Goal: Information Seeking & Learning: Learn about a topic

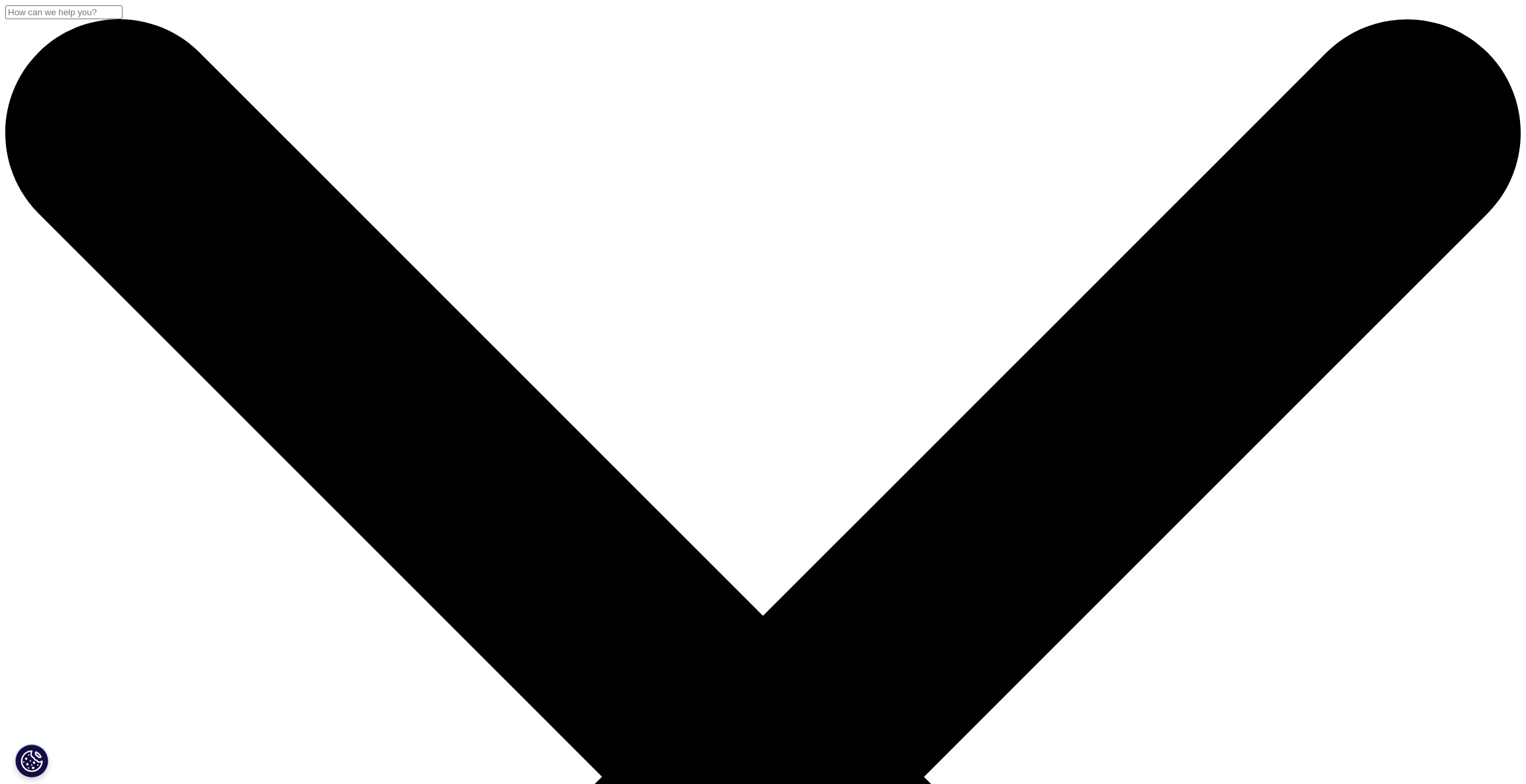
drag, startPoint x: 582, startPoint y: 258, endPoint x: 644, endPoint y: 283, distance: 66.9
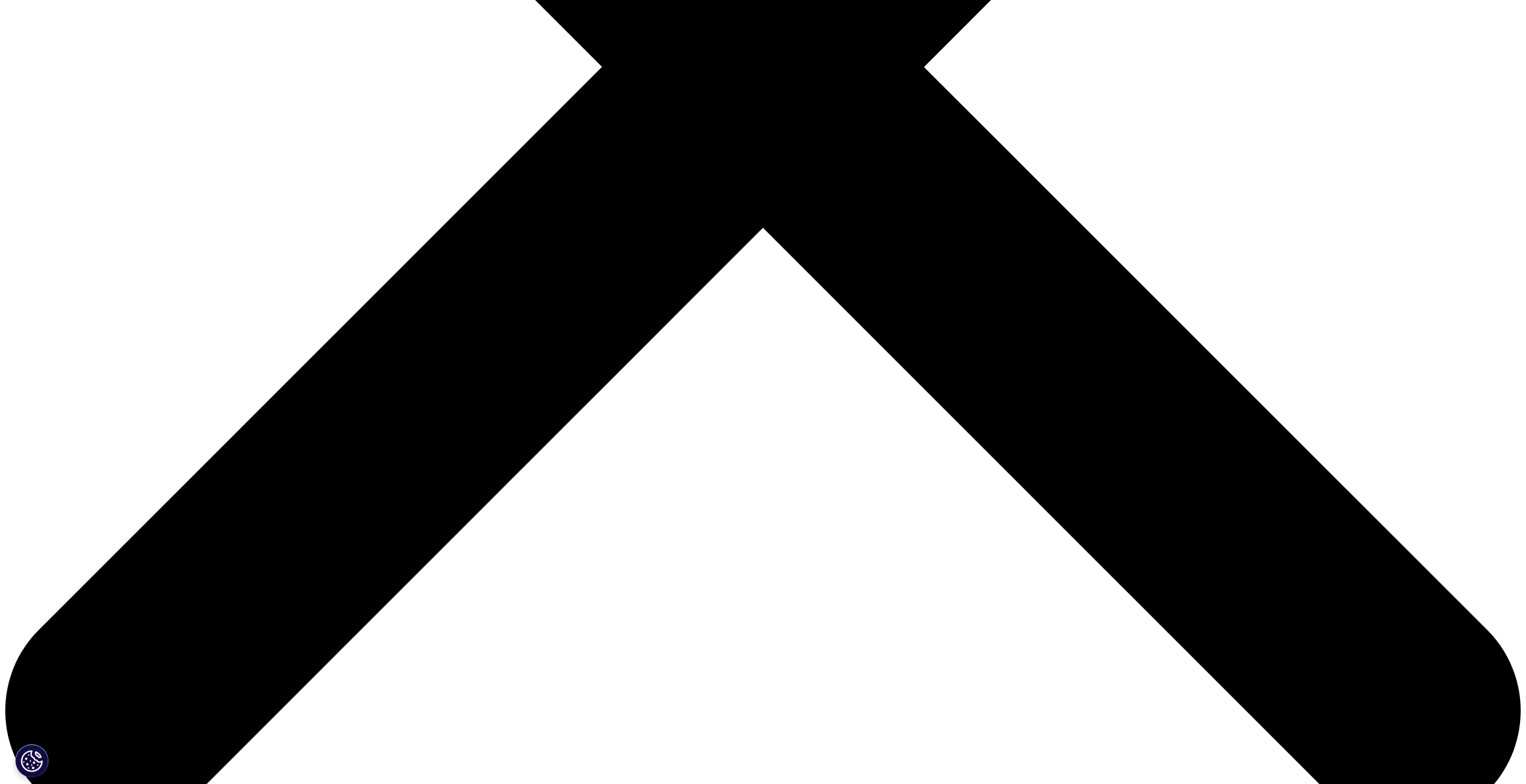
scroll to position [712, 0]
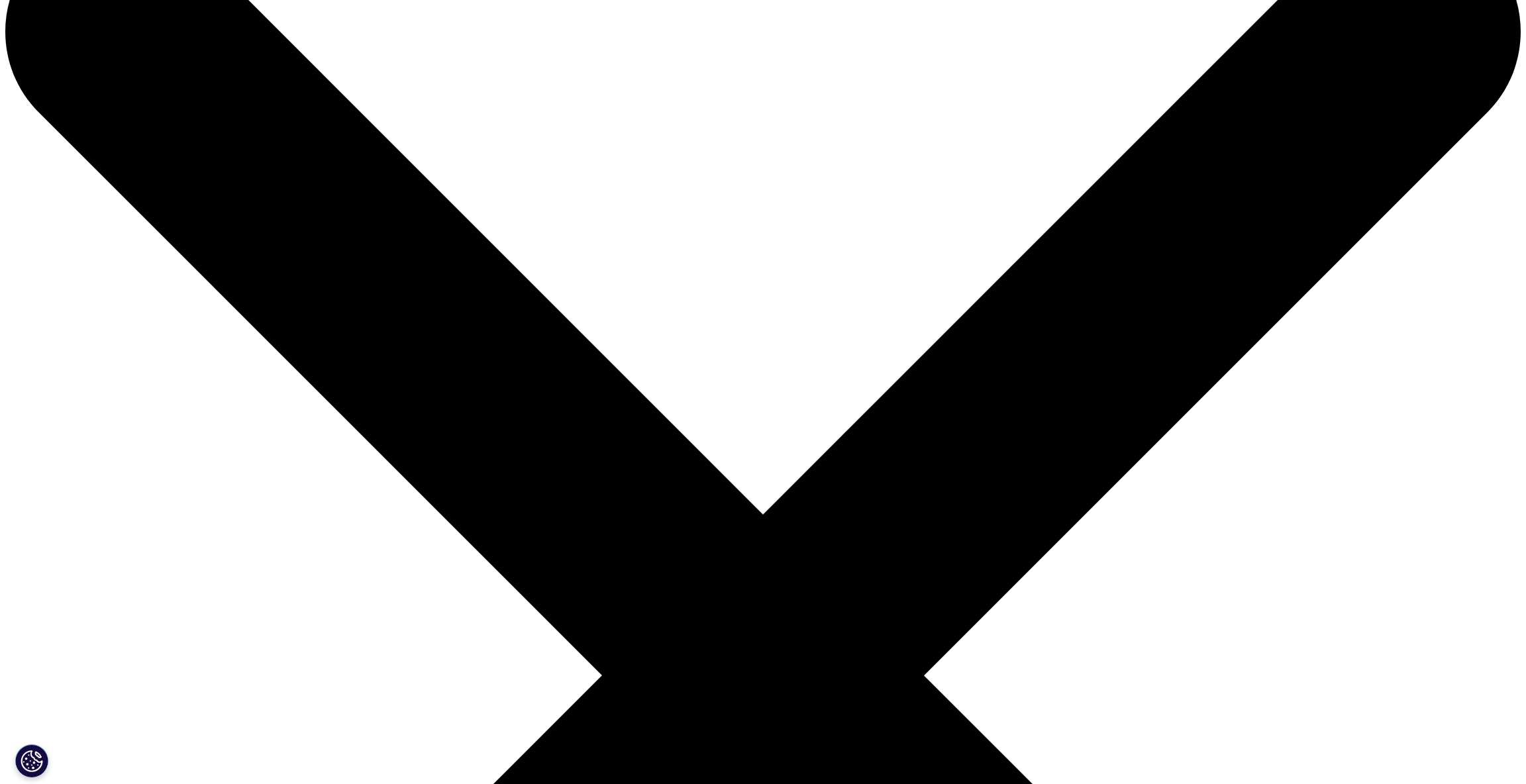
scroll to position [147, 0]
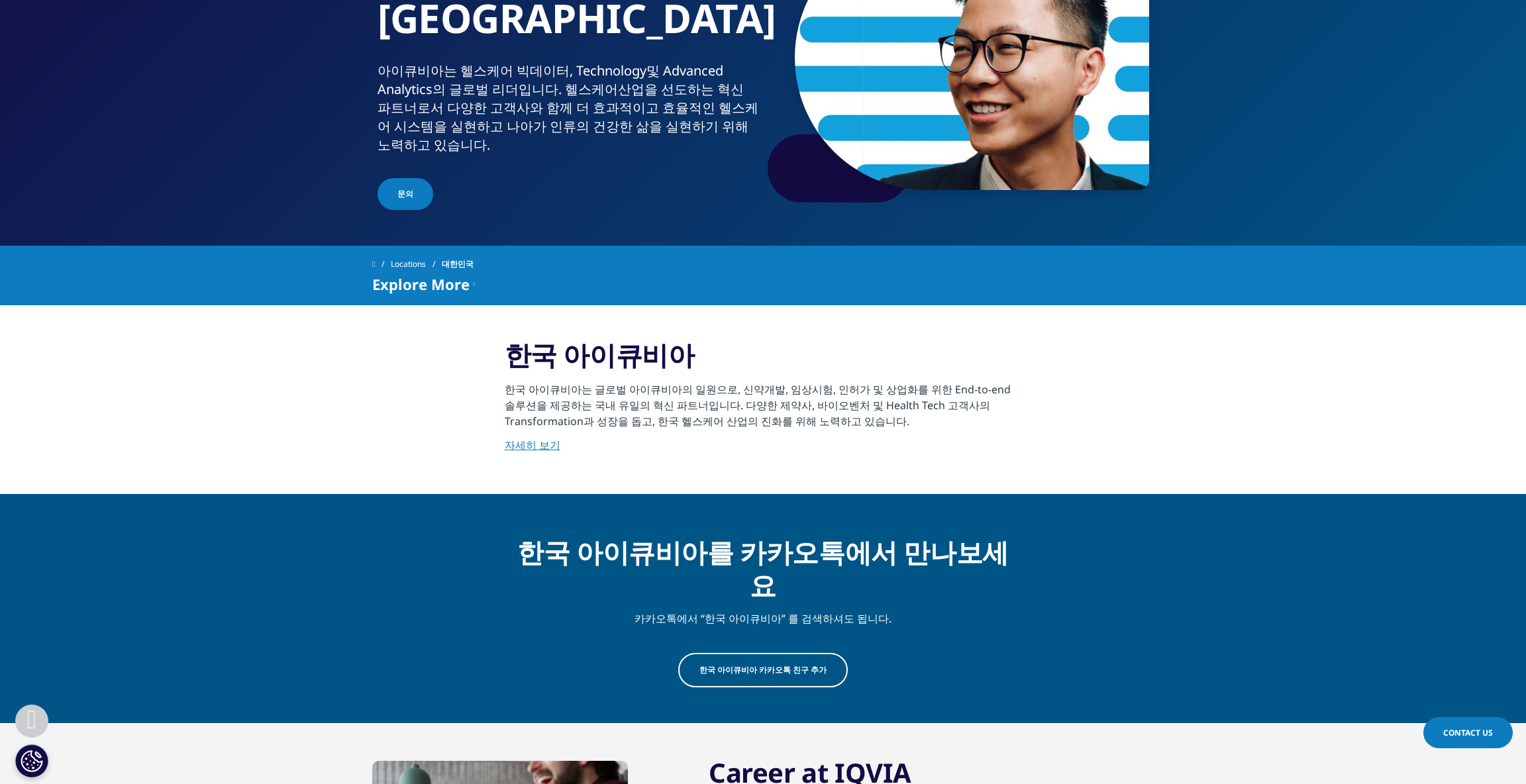
scroll to position [199, 0]
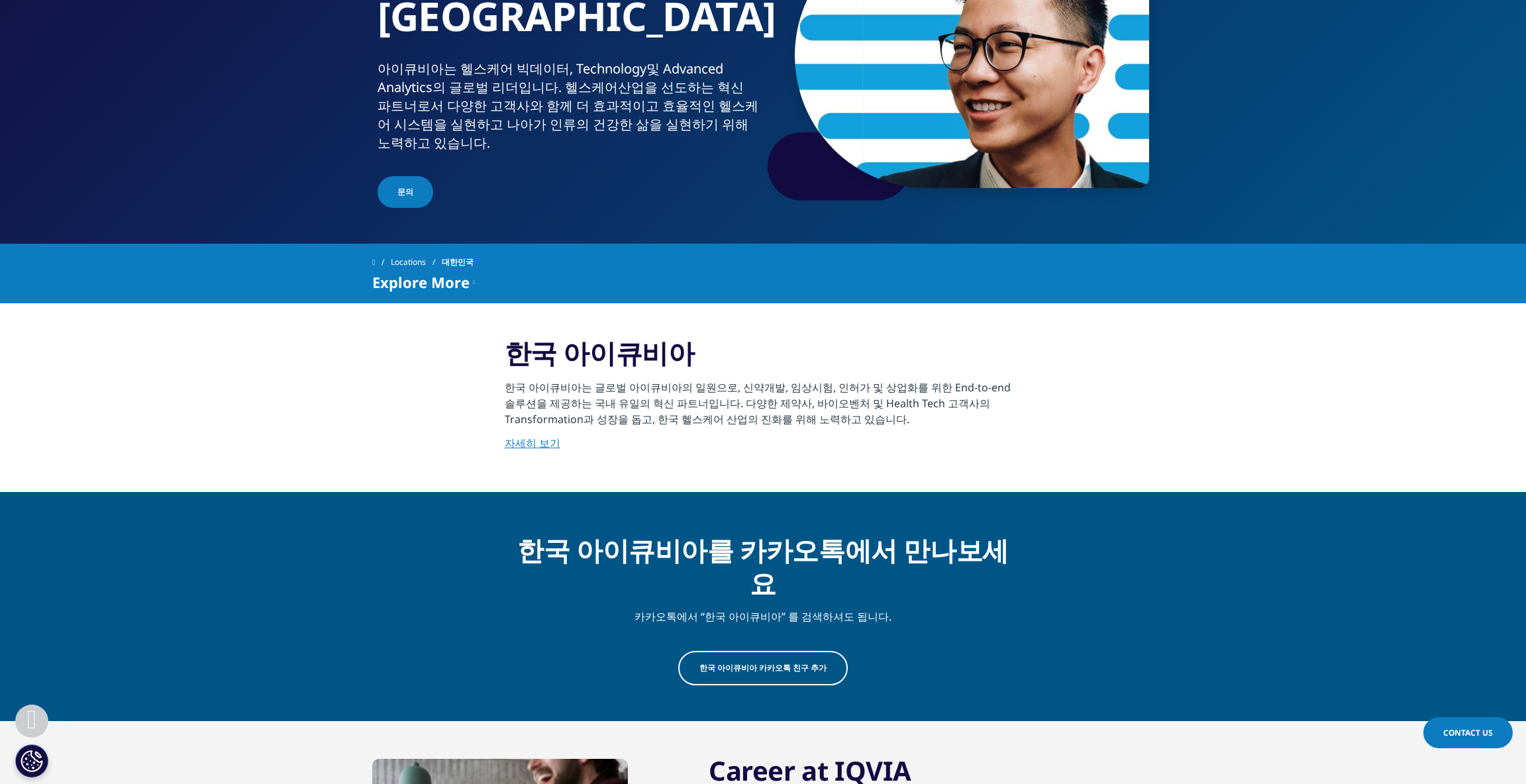
click at [538, 437] on link "자세히 보기" at bounding box center [533, 443] width 56 height 15
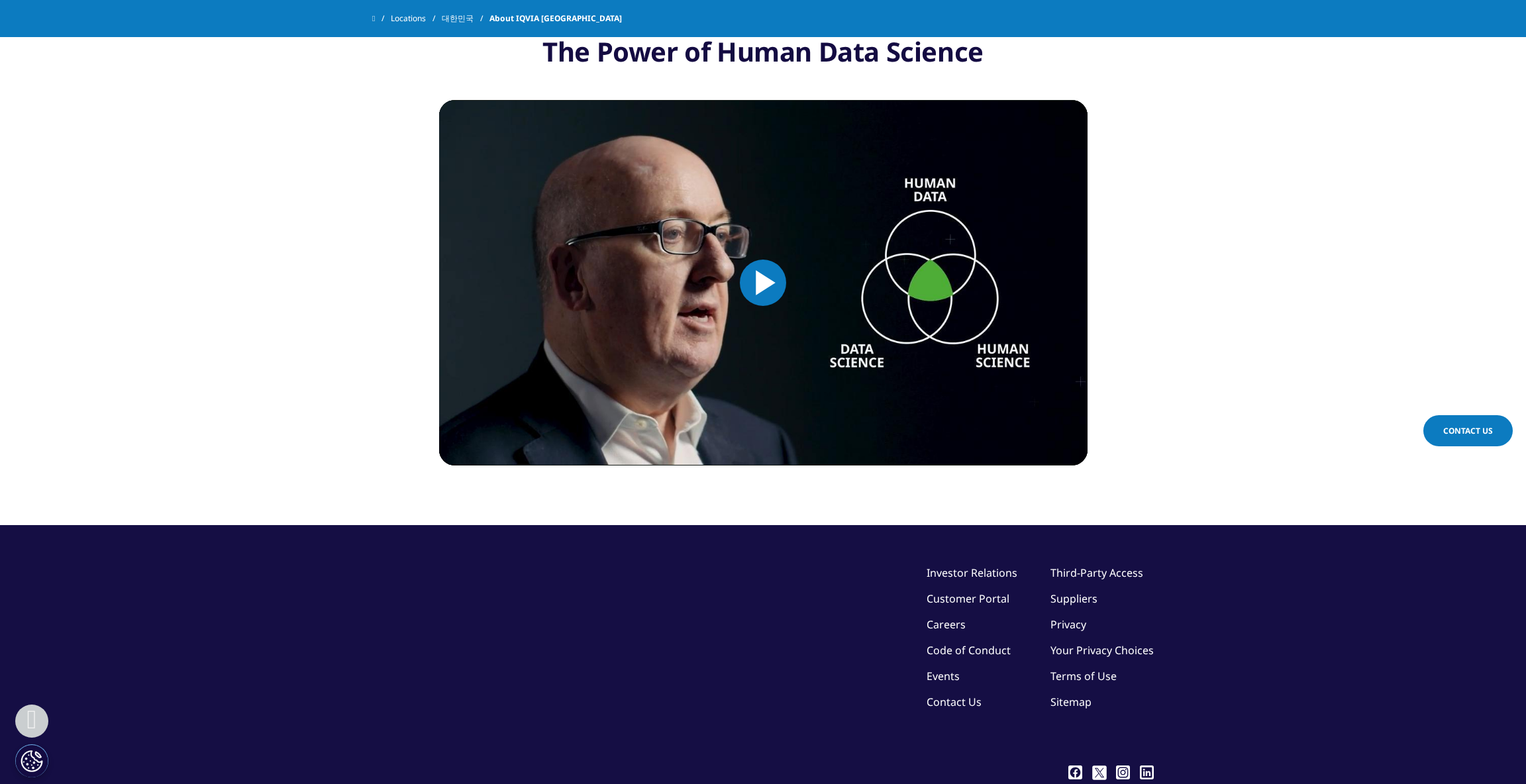
scroll to position [949, 0]
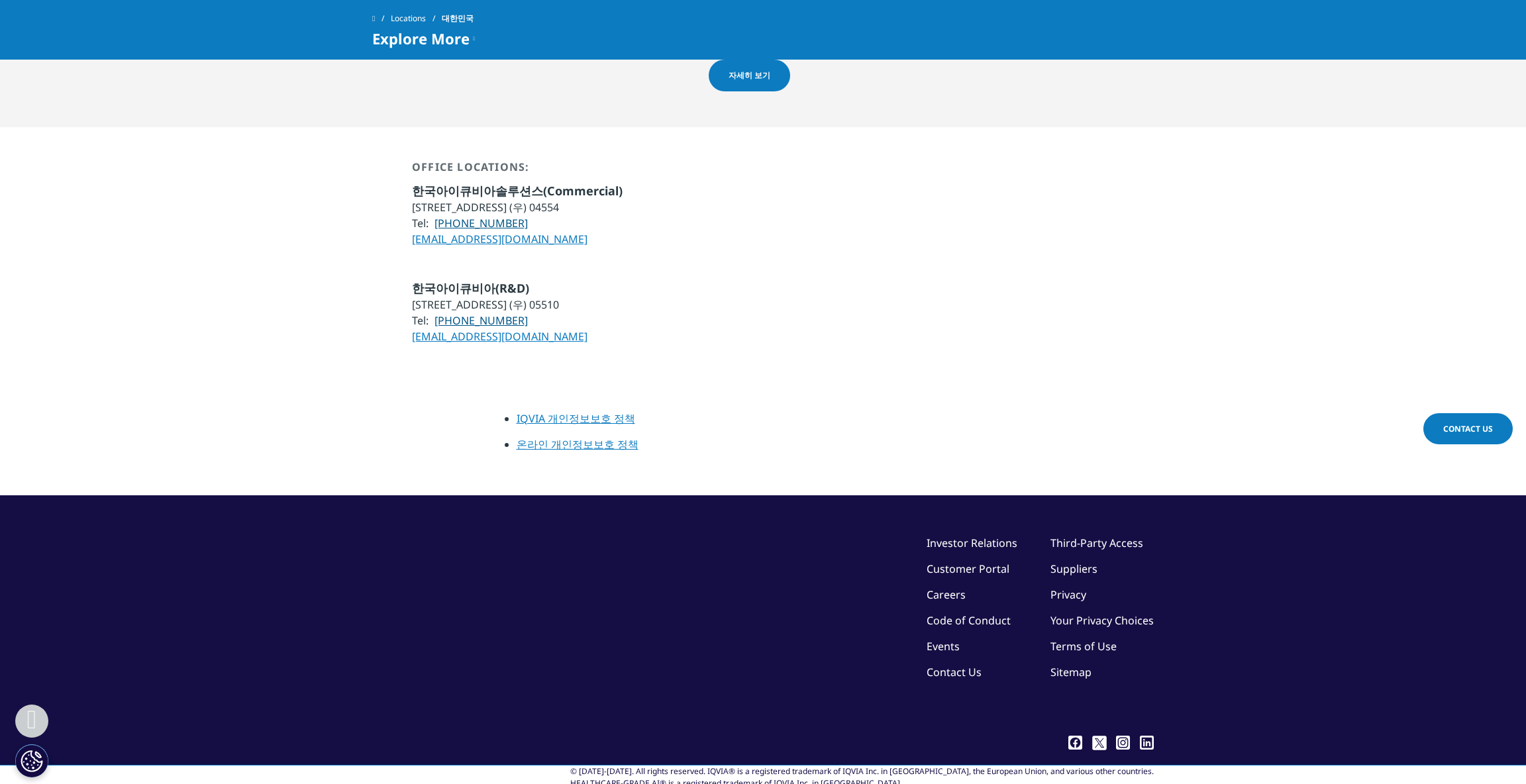
scroll to position [983, 0]
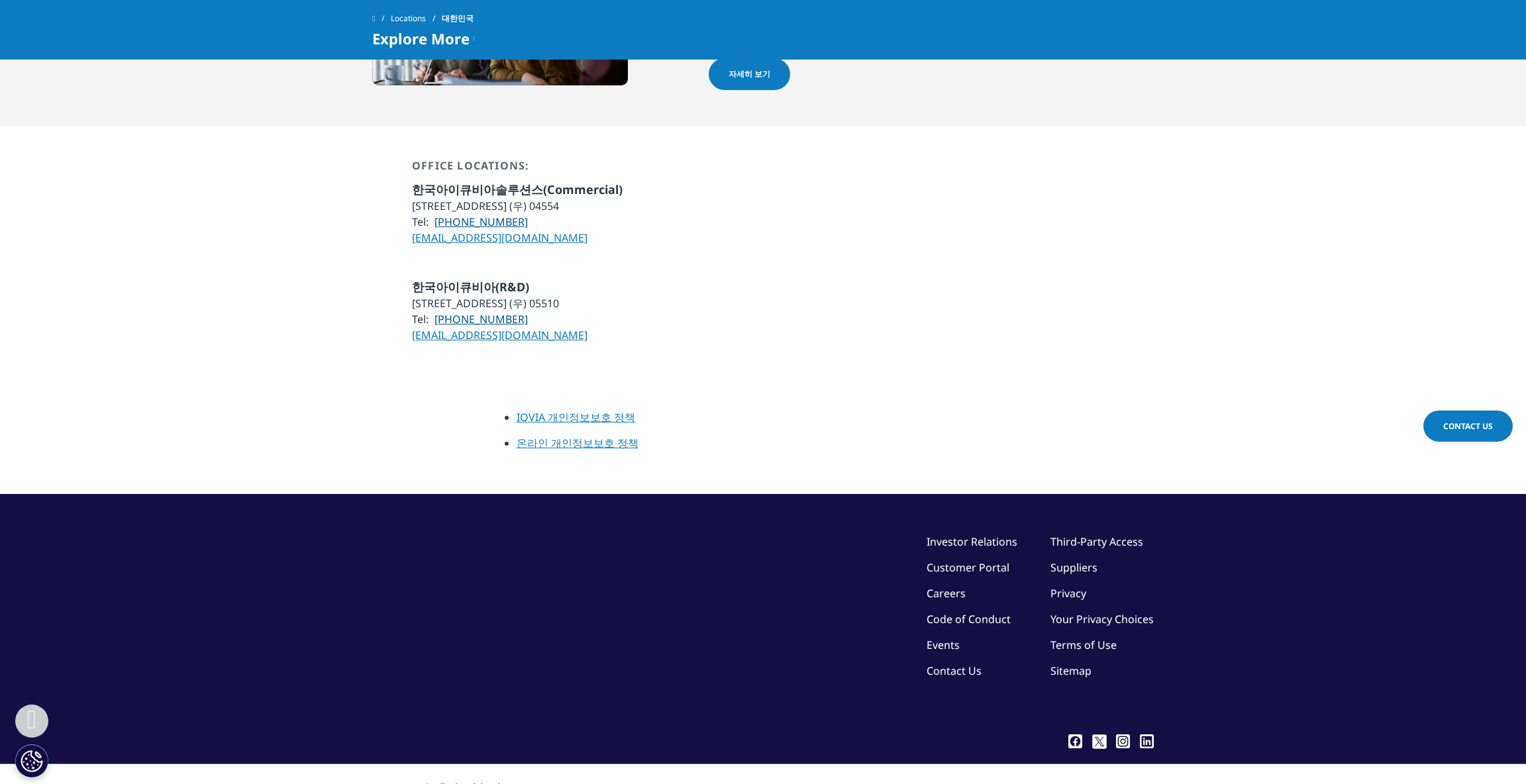
click at [956, 560] on link "Customer Portal" at bounding box center [968, 567] width 83 height 15
